Goal: Task Accomplishment & Management: Manage account settings

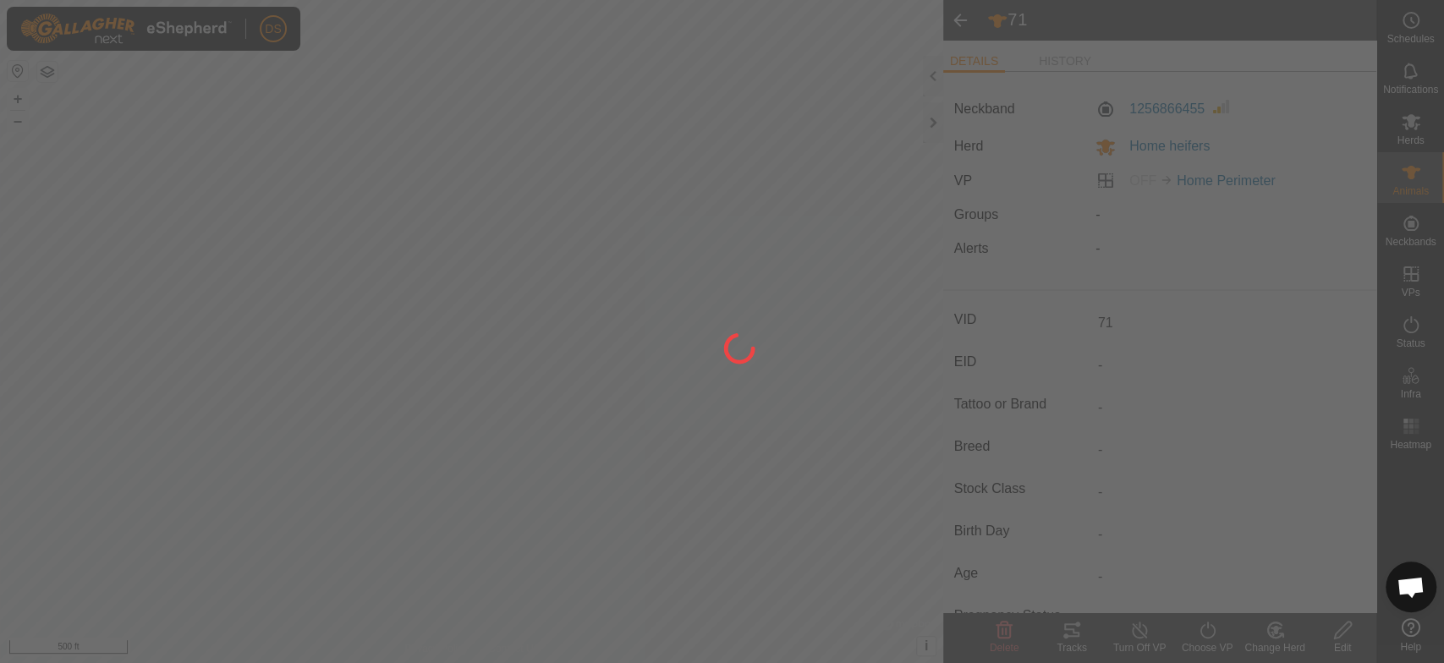
scroll to position [3237, 0]
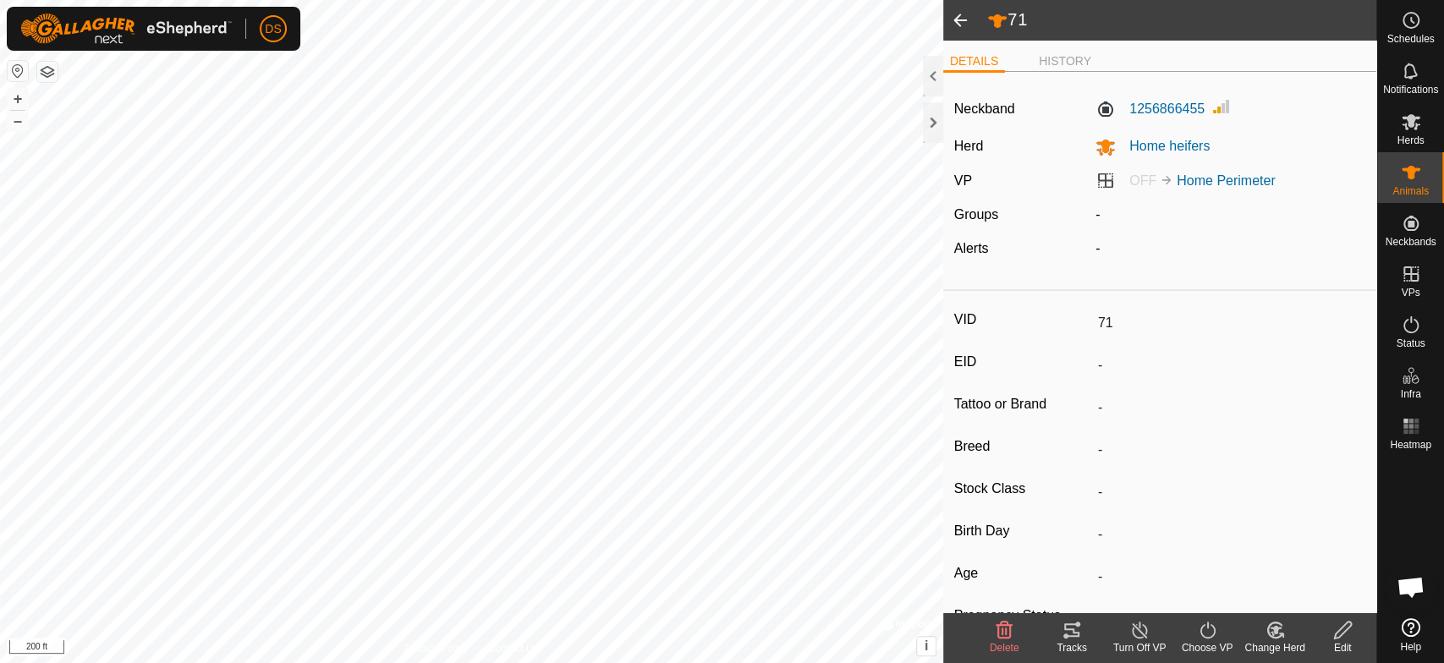
click at [989, 415] on div "71 DETAILS HISTORY Neckband 1256866455 Herd Home heifers VP OFF Home Perimeter …" at bounding box center [688, 331] width 1376 height 663
click at [924, 662] on html "DS Schedules Notifications Herds Animals Neckbands VPs Status Infra Heatmap Hel…" at bounding box center [722, 331] width 1444 height 663
click at [913, 662] on html "DS Schedules Notifications Herds Animals Neckbands VPs Status Infra Heatmap Hel…" at bounding box center [722, 331] width 1444 height 663
click at [1066, 628] on icon at bounding box center [1071, 630] width 20 height 20
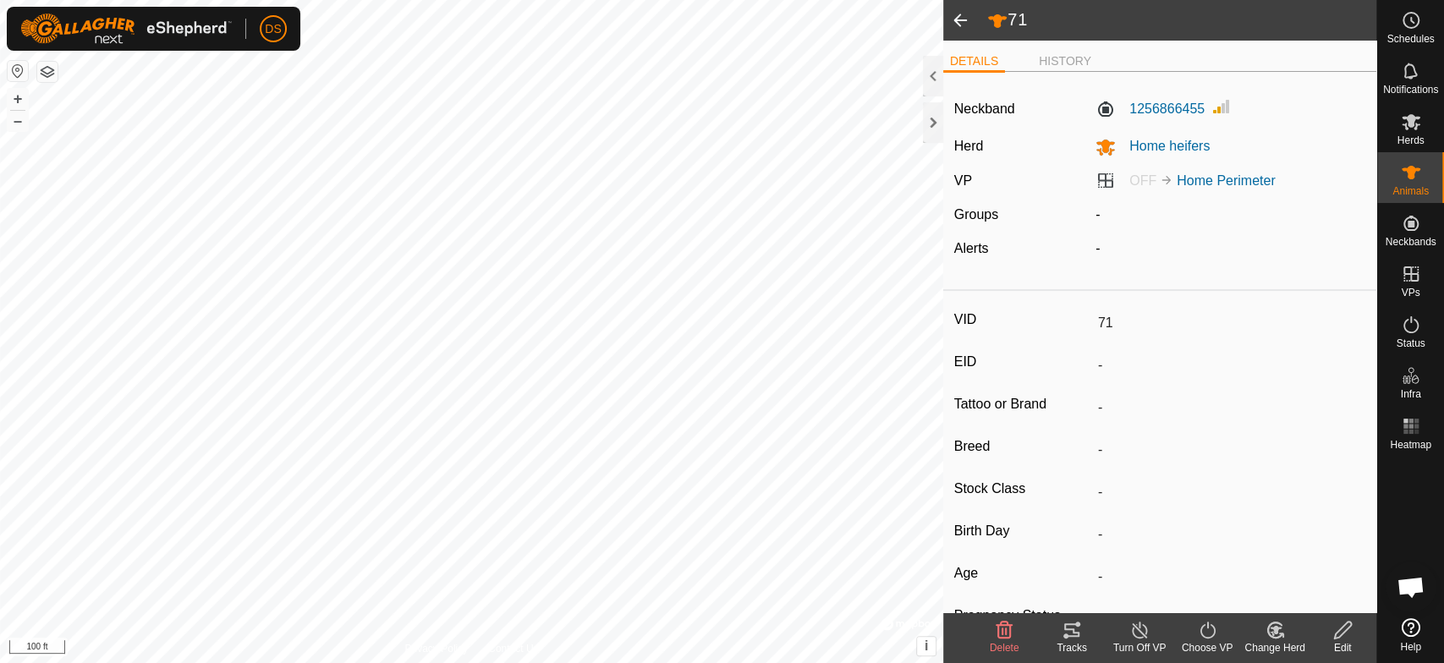
scroll to position [3237, 0]
